Goal: Information Seeking & Learning: Find specific fact

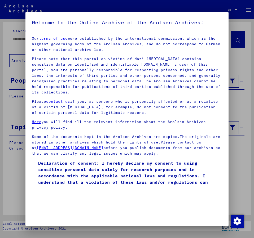
click at [36, 161] on span at bounding box center [34, 163] width 4 height 4
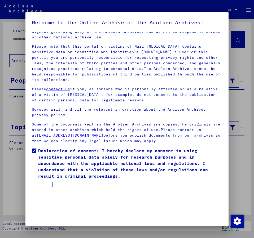
scroll to position [15, 0]
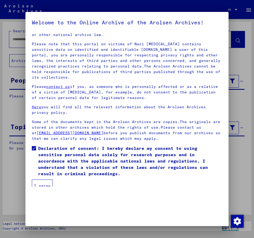
click at [39, 180] on button "I agree" at bounding box center [42, 186] width 21 height 13
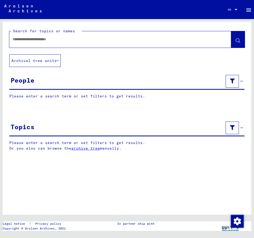
click at [28, 60] on button "Archival tree units" at bounding box center [34, 60] width 51 height 13
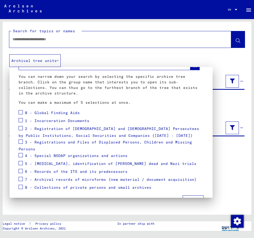
scroll to position [27, 0]
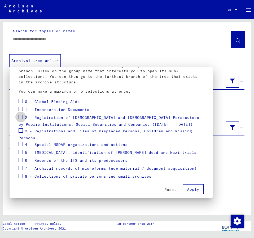
click at [21, 115] on span at bounding box center [21, 117] width 4 height 4
click at [41, 42] on div at bounding box center [127, 119] width 254 height 238
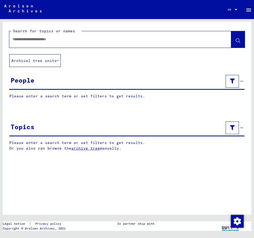
click at [26, 41] on input "text" at bounding box center [115, 40] width 206 height 6
type input "**********"
click at [232, 41] on button at bounding box center [238, 39] width 14 height 16
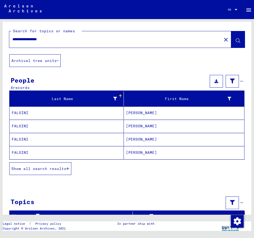
click at [143, 153] on mat-cell "[PERSON_NAME]" at bounding box center [184, 152] width 120 height 13
